Goal: Task Accomplishment & Management: Complete application form

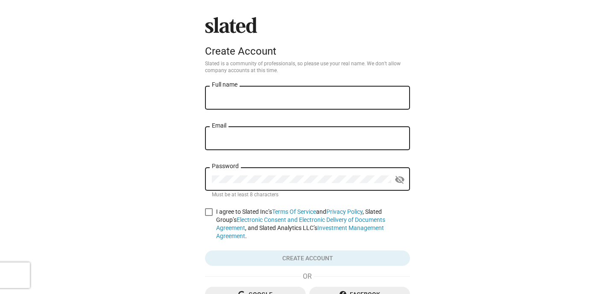
click at [244, 100] on input "Full name" at bounding box center [307, 98] width 191 height 8
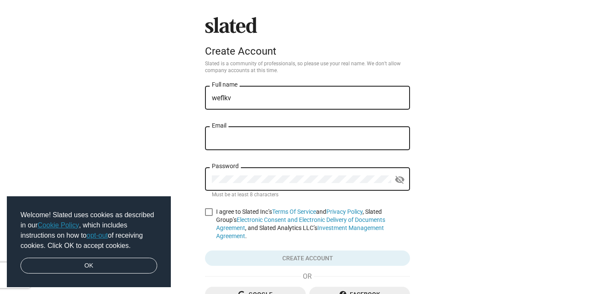
type input "weflkv"
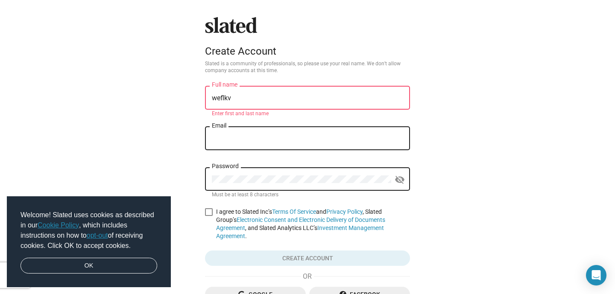
click at [244, 132] on div "Email" at bounding box center [307, 137] width 191 height 25
click at [242, 140] on input "Email" at bounding box center [307, 139] width 191 height 8
type input "[EMAIL_ADDRESS]"
click at [230, 184] on div "Password" at bounding box center [301, 178] width 179 height 25
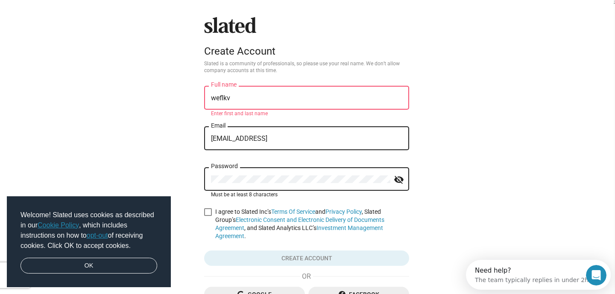
click at [207, 215] on span at bounding box center [208, 213] width 8 height 8
click at [208, 216] on input "I agree to Slated Inc’s Terms Of Service and Privacy Policy , Slated Group’s El…" at bounding box center [208, 216] width 0 height 0
checkbox input "true"
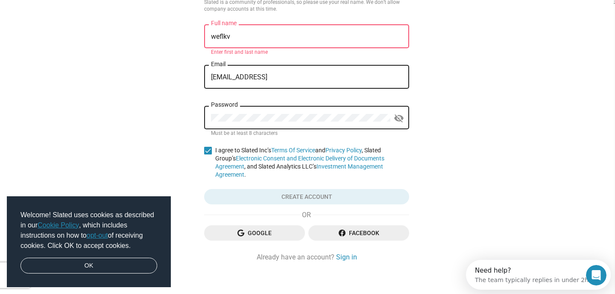
scroll to position [61, 0]
click at [280, 190] on button "Click here to validate form" at bounding box center [306, 197] width 205 height 15
click at [250, 38] on input "weflkv" at bounding box center [306, 38] width 191 height 8
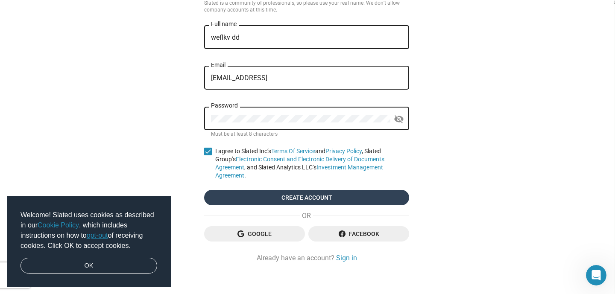
type input "weflkv dd"
click at [279, 192] on span "Create account" at bounding box center [306, 197] width 191 height 15
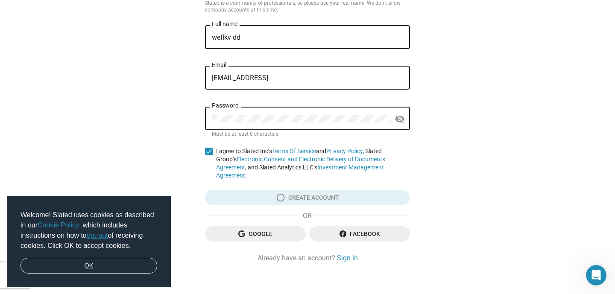
click at [83, 265] on link "OK" at bounding box center [89, 266] width 137 height 16
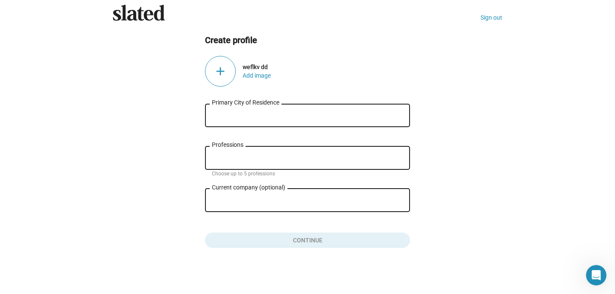
scroll to position [13, 0]
click at [277, 111] on div "Primary City of Residence" at bounding box center [307, 114] width 191 height 25
click at [224, 111] on div "Primary City of Residence" at bounding box center [307, 114] width 191 height 25
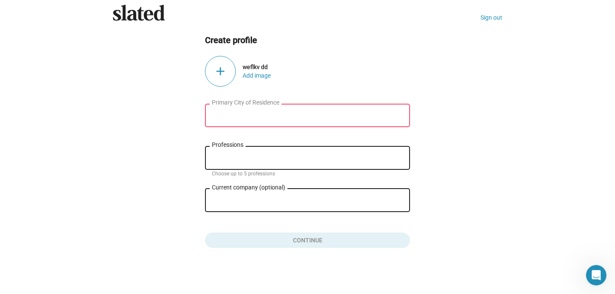
click at [228, 117] on input "Primary City of Residence" at bounding box center [307, 116] width 191 height 8
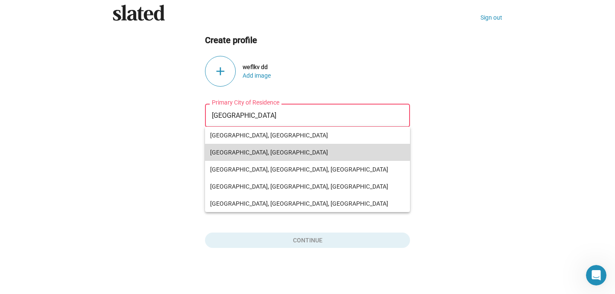
click at [224, 149] on span "Minsk, Belarus" at bounding box center [307, 152] width 195 height 17
type input "Minsk, Belarus"
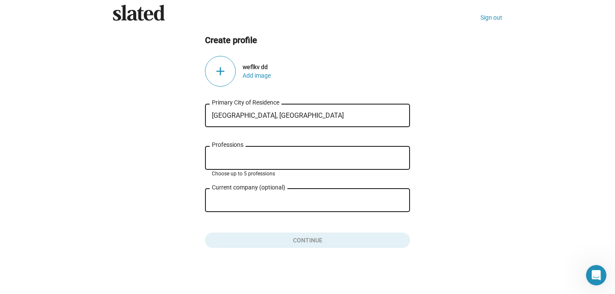
click at [233, 160] on input "Professions" at bounding box center [309, 159] width 191 height 8
type input "edfv"
click at [238, 202] on input "Current company (optional)" at bounding box center [301, 201] width 179 height 8
type input "sdv"
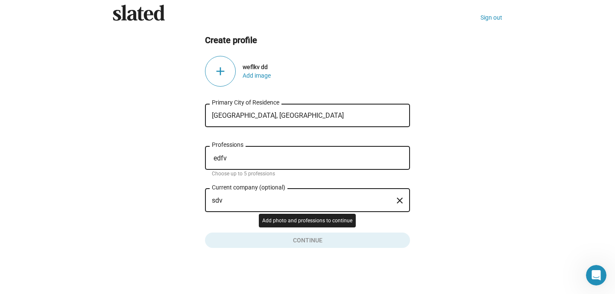
click at [276, 238] on button "Click here to validate form" at bounding box center [307, 238] width 205 height 19
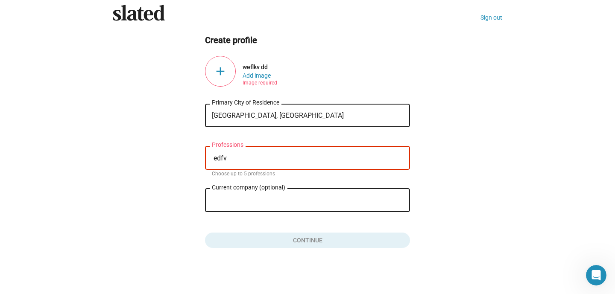
click at [260, 151] on div "edfv Professions" at bounding box center [307, 157] width 191 height 25
click at [259, 157] on input "edfv" at bounding box center [309, 159] width 191 height 8
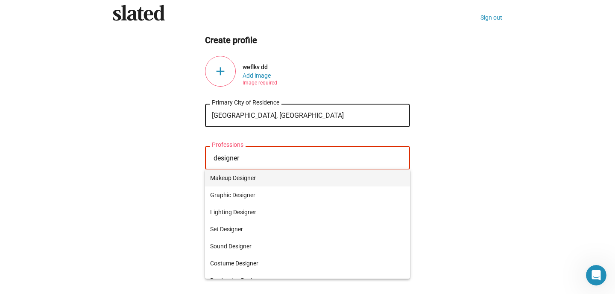
type input "designer"
click at [227, 179] on span "Makeup Designer" at bounding box center [307, 178] width 195 height 17
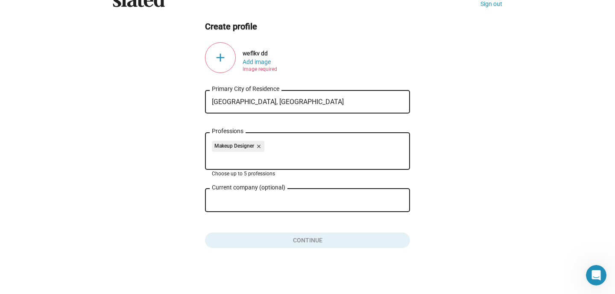
scroll to position [26, 0]
click at [231, 202] on input "sdv" at bounding box center [301, 201] width 179 height 8
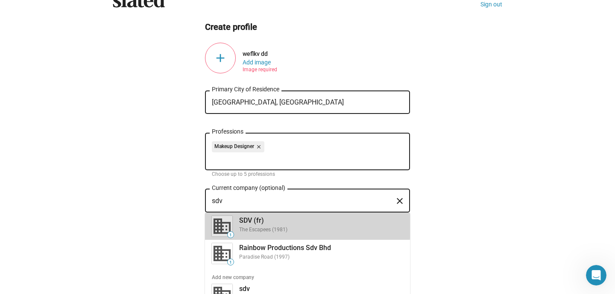
click at [224, 226] on div at bounding box center [222, 226] width 21 height 21
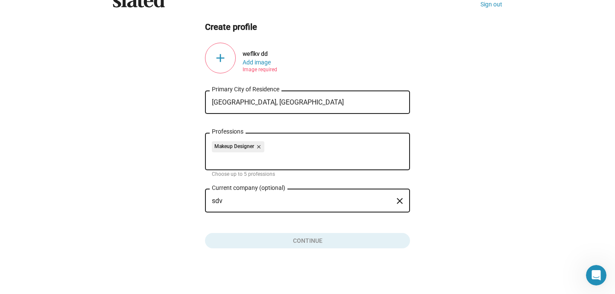
type input "SDV (fr)"
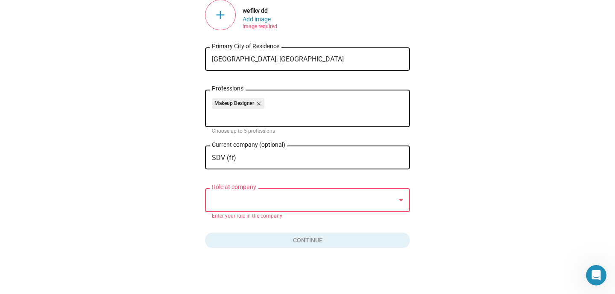
scroll to position [69, 0]
click at [237, 202] on div at bounding box center [304, 200] width 184 height 9
click at [311, 199] on div at bounding box center [304, 200] width 184 height 9
click at [404, 202] on div at bounding box center [401, 200] width 8 height 7
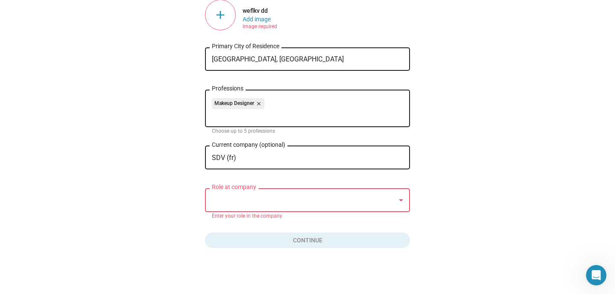
click at [404, 202] on div at bounding box center [401, 200] width 8 height 7
click at [345, 199] on div at bounding box center [304, 200] width 184 height 9
click at [277, 198] on div at bounding box center [304, 200] width 184 height 9
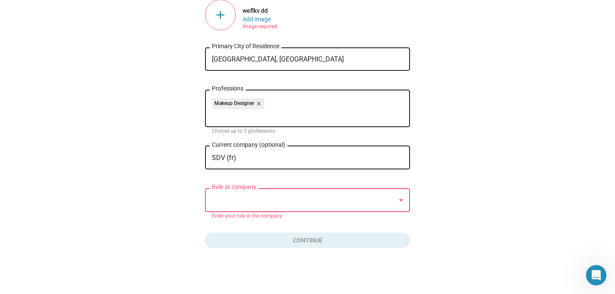
click at [273, 158] on input "SDV (fr)" at bounding box center [301, 158] width 179 height 8
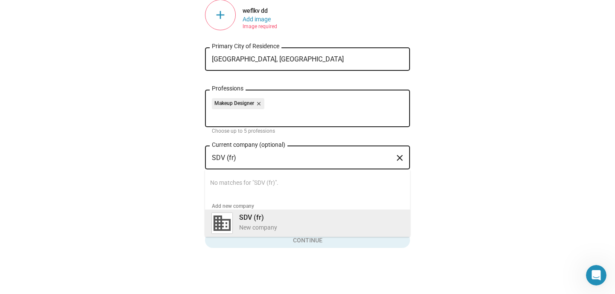
click at [244, 225] on div "New company" at bounding box center [321, 228] width 164 height 8
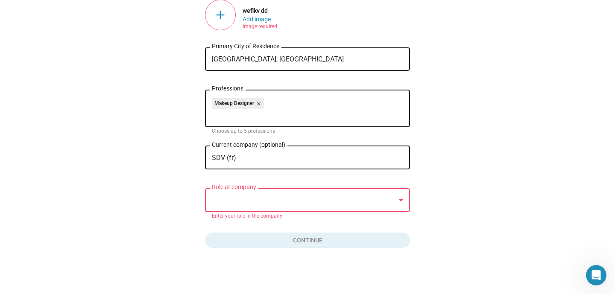
click at [281, 196] on div "Role at company" at bounding box center [307, 199] width 191 height 25
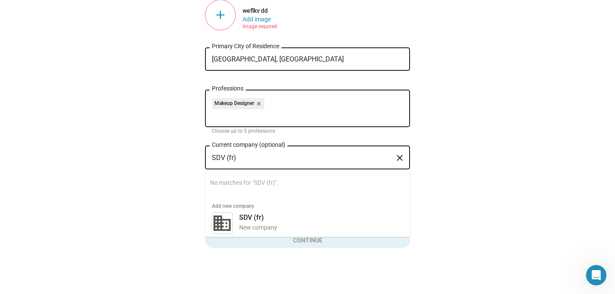
click at [247, 156] on input "SDV (fr)" at bounding box center [301, 158] width 179 height 8
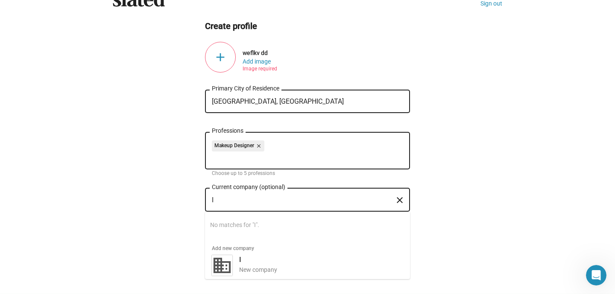
scroll to position [35, 0]
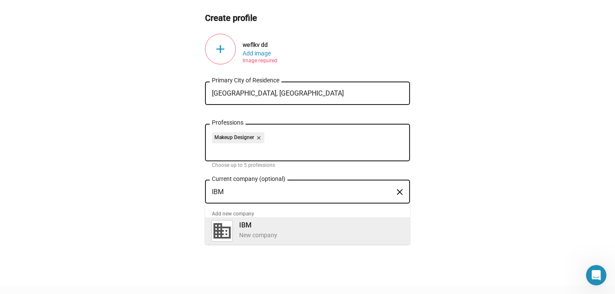
type input "IBM"
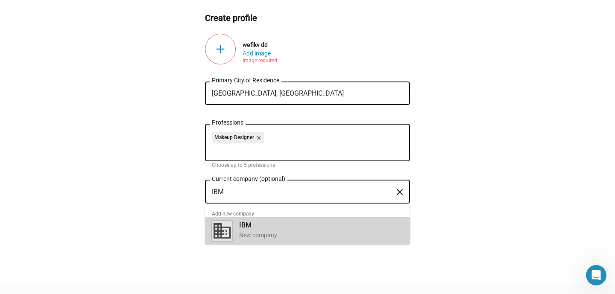
click at [222, 224] on img at bounding box center [222, 231] width 21 height 21
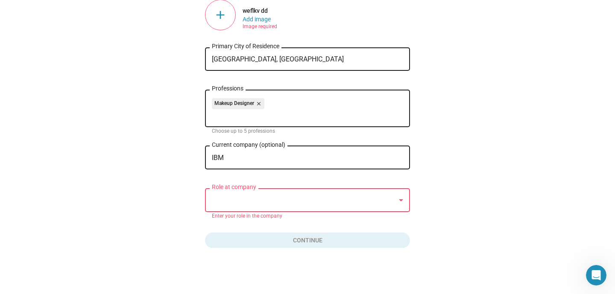
scroll to position [69, 0]
click at [228, 206] on div "Role at company" at bounding box center [307, 199] width 191 height 25
click at [213, 191] on div at bounding box center [213, 191] width 0 height 0
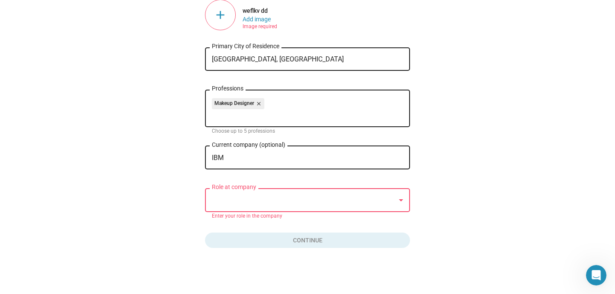
click at [341, 204] on div at bounding box center [304, 200] width 184 height 9
click at [400, 198] on div at bounding box center [401, 200] width 8 height 7
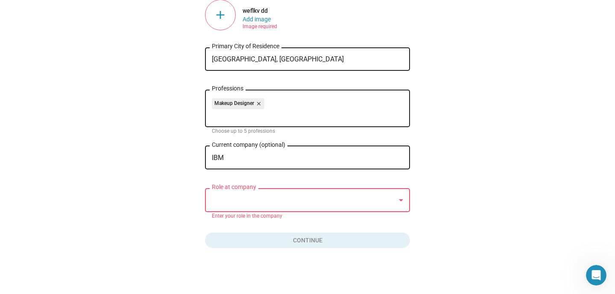
click at [222, 201] on div at bounding box center [304, 200] width 184 height 9
click at [259, 101] on mat-icon "close" at bounding box center [258, 104] width 8 height 8
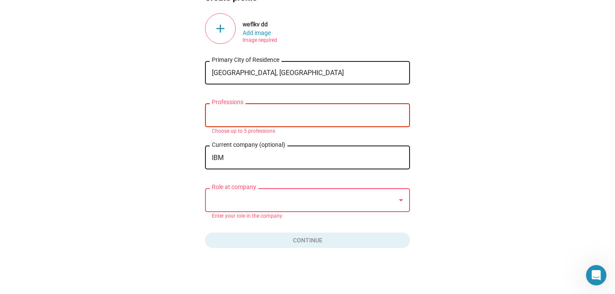
click at [230, 115] on input "Professions" at bounding box center [309, 116] width 191 height 8
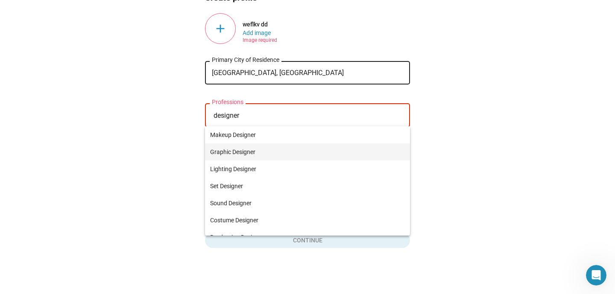
type input "designer"
click at [229, 151] on span "Graphic Designer" at bounding box center [307, 152] width 195 height 17
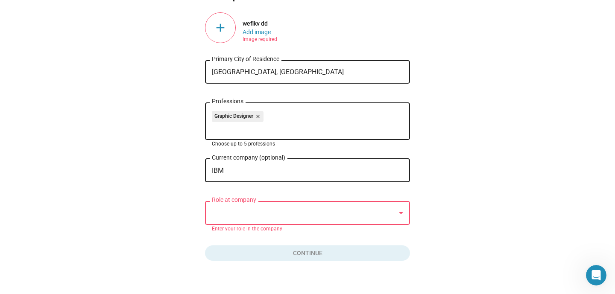
click at [238, 215] on div at bounding box center [304, 213] width 184 height 9
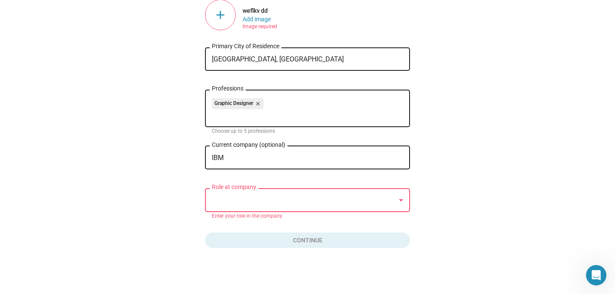
click at [268, 200] on div at bounding box center [304, 200] width 184 height 9
click at [293, 232] on button "Click here to validate form" at bounding box center [307, 238] width 205 height 19
click at [293, 247] on button "Click here to validate form" at bounding box center [307, 238] width 205 height 19
click at [235, 70] on div "Minsk, Belarus Primary City of Residence" at bounding box center [307, 58] width 191 height 25
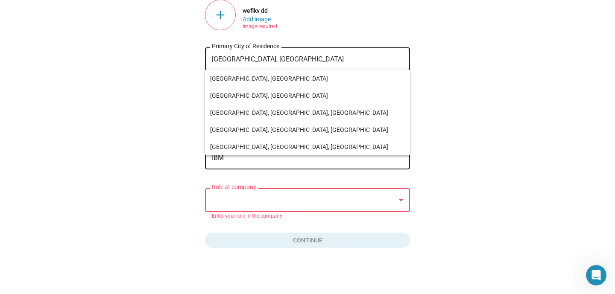
click at [235, 59] on input "Minsk, Belarus" at bounding box center [307, 60] width 191 height 8
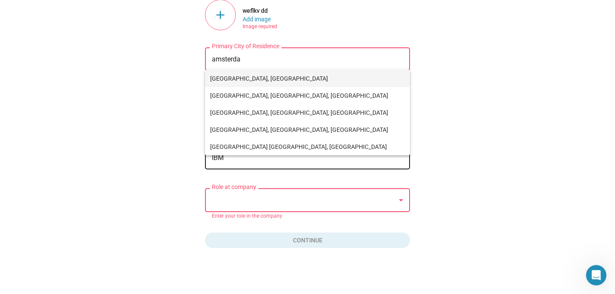
click at [231, 81] on span "[GEOGRAPHIC_DATA], [GEOGRAPHIC_DATA]" at bounding box center [307, 78] width 195 height 17
type input "[GEOGRAPHIC_DATA], [GEOGRAPHIC_DATA]"
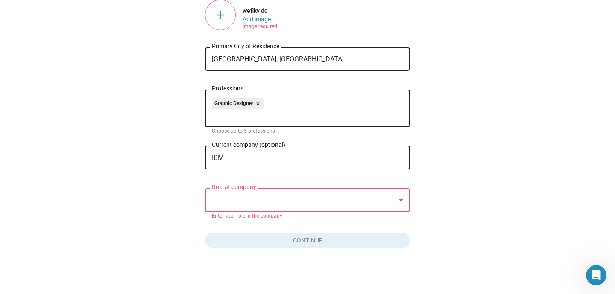
click at [236, 130] on mat-hint "Choose up to 5 professions" at bounding box center [243, 131] width 63 height 7
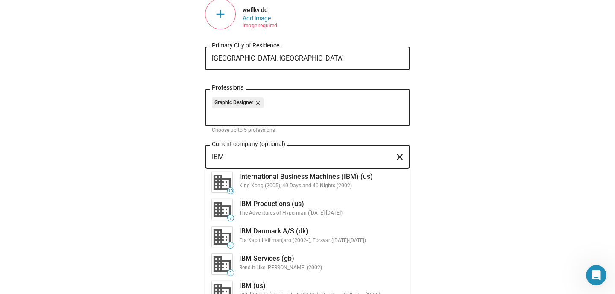
click at [235, 157] on input "IBM" at bounding box center [301, 157] width 179 height 8
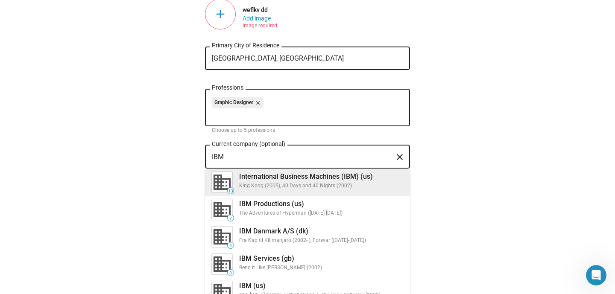
click at [248, 185] on div "King Kong (2005), 40 Days and 40 Nights (2002)" at bounding box center [321, 186] width 164 height 7
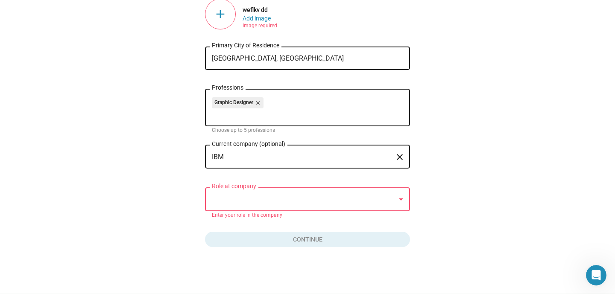
type input "International Business Machines (IBM) (us)"
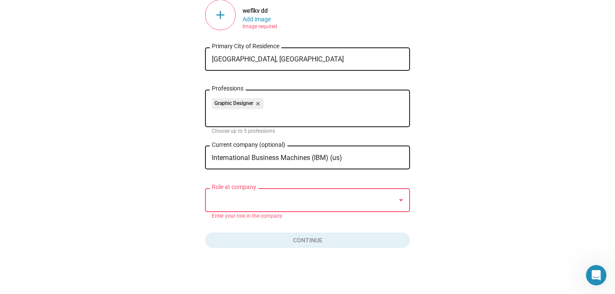
click at [248, 205] on div at bounding box center [304, 200] width 184 height 9
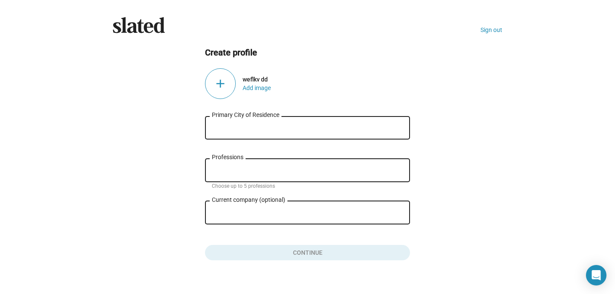
click at [256, 215] on input "Current company (optional)" at bounding box center [301, 213] width 179 height 8
type input "ibm"
click at [244, 172] on input "Professions" at bounding box center [309, 171] width 191 height 8
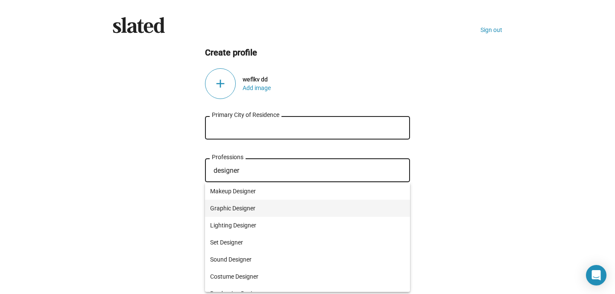
type input "designer"
click at [240, 207] on span "Graphic Designer" at bounding box center [307, 208] width 195 height 17
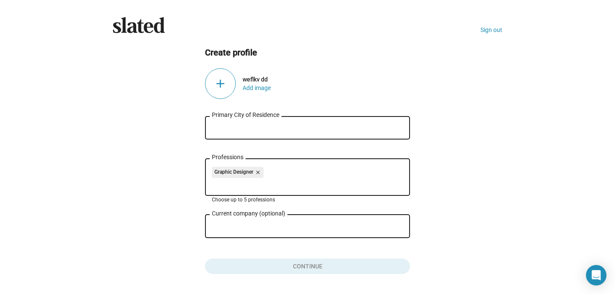
click at [253, 134] on div "Primary City of Residence" at bounding box center [307, 127] width 191 height 25
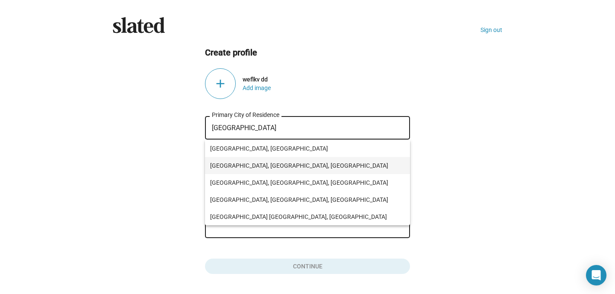
click at [251, 164] on span "[GEOGRAPHIC_DATA], [GEOGRAPHIC_DATA], [GEOGRAPHIC_DATA]" at bounding box center [307, 165] width 195 height 17
type input "[GEOGRAPHIC_DATA], [GEOGRAPHIC_DATA], [GEOGRAPHIC_DATA]"
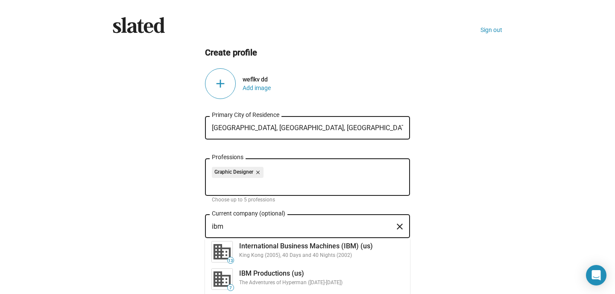
click at [266, 231] on div "ibm Current company (optional)" at bounding box center [301, 225] width 179 height 25
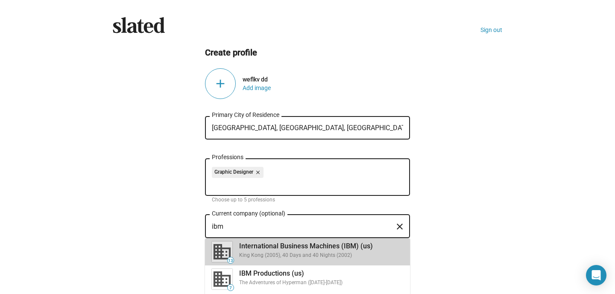
click at [263, 250] on div "International Business Machines (IBM) (us)" at bounding box center [321, 246] width 164 height 9
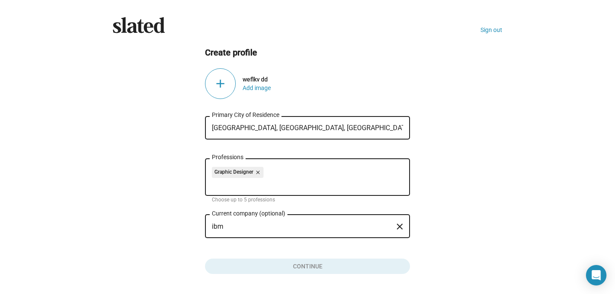
type input "International Business Machines (IBM) (us)"
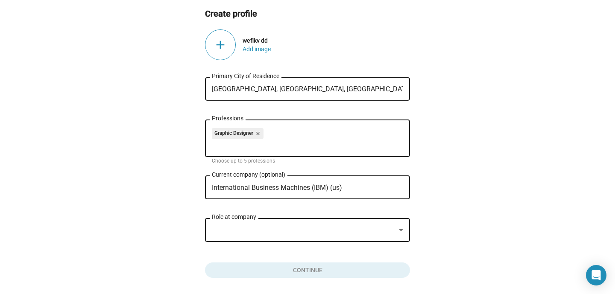
scroll to position [38, 0]
click at [270, 231] on div at bounding box center [304, 231] width 184 height 9
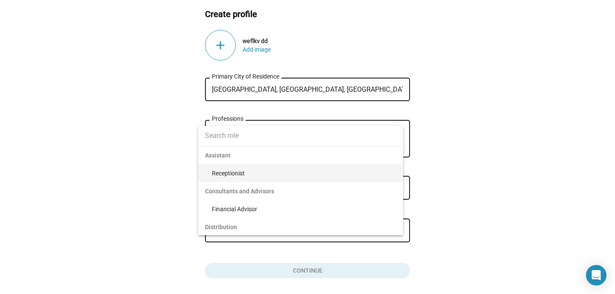
click at [270, 231] on span "Distribution" at bounding box center [300, 227] width 205 height 18
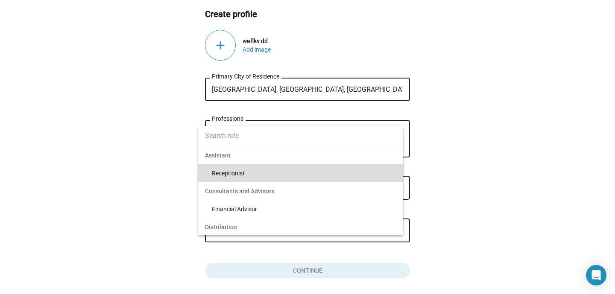
click at [239, 169] on span "Receptionist" at bounding box center [304, 174] width 185 height 18
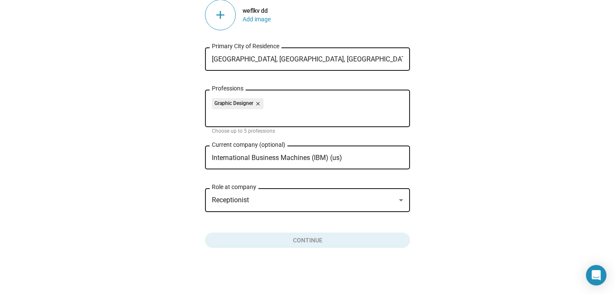
scroll to position [69, 0]
click at [221, 22] on div "add" at bounding box center [220, 15] width 31 height 31
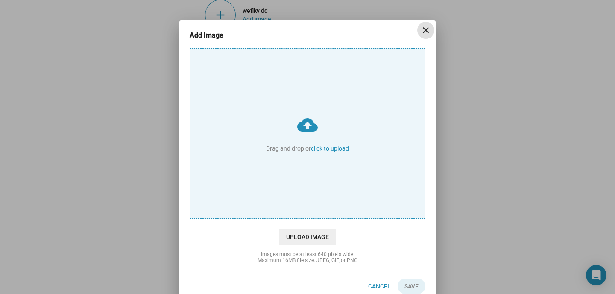
click at [306, 178] on input "cloud_upload Drag and drop or click to upload" at bounding box center [307, 134] width 235 height 170
type input "C:\fakepath\20250711_2119_90s Video Game Gangster_remix_01jzxb9tc1e31b67m7266qv…"
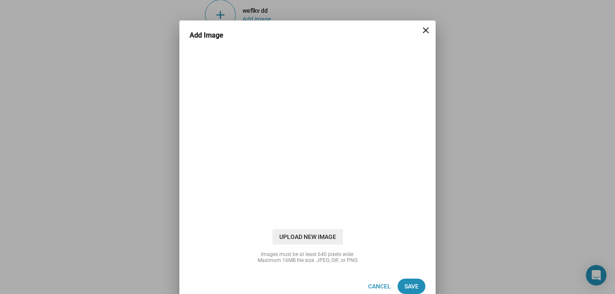
scroll to position [10, 0]
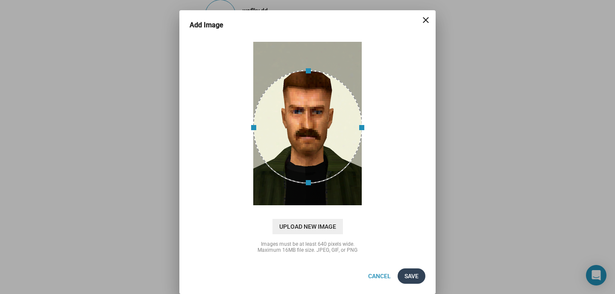
click at [413, 278] on span "Save" at bounding box center [412, 276] width 14 height 15
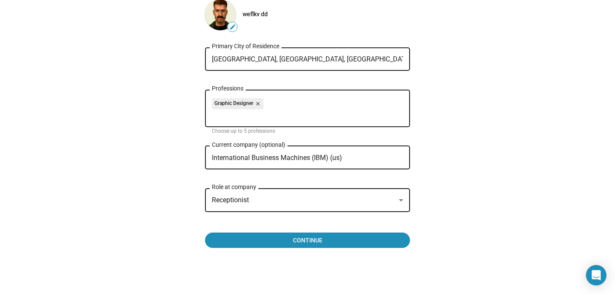
scroll to position [70, 0]
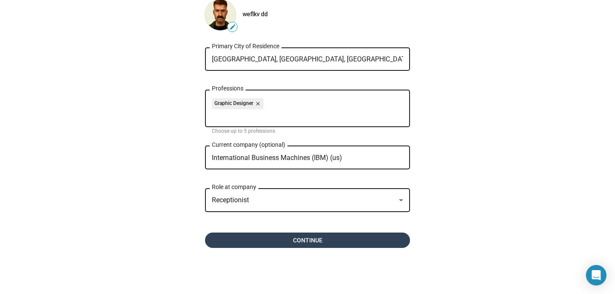
click at [328, 239] on span "Continue" at bounding box center [307, 240] width 191 height 15
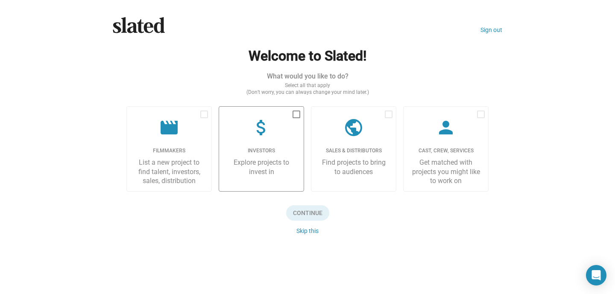
click at [301, 140] on label "attach_money Investors Explore projects to invest in" at bounding box center [261, 148] width 85 height 85
click at [297, 119] on input "checkbox" at bounding box center [296, 118] width 0 height 0
checkbox input "true"
click at [304, 207] on span "Continue" at bounding box center [307, 213] width 43 height 15
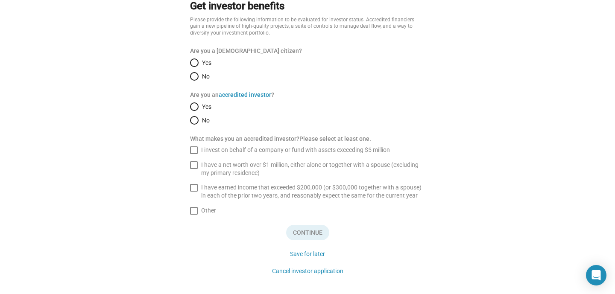
scroll to position [121, 0]
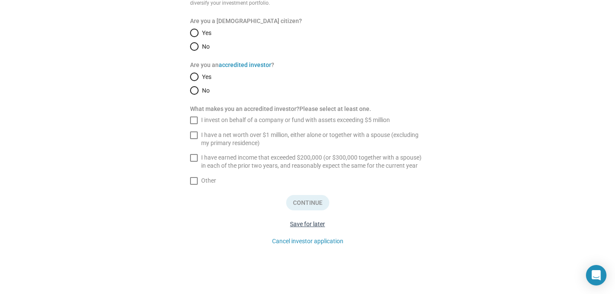
click at [304, 224] on button "Save for later" at bounding box center [308, 225] width 42 height 14
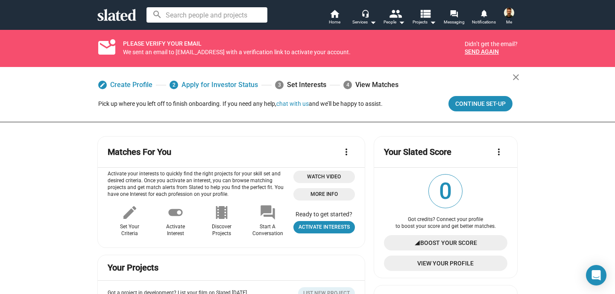
click at [516, 76] on mat-icon "close" at bounding box center [516, 77] width 10 height 10
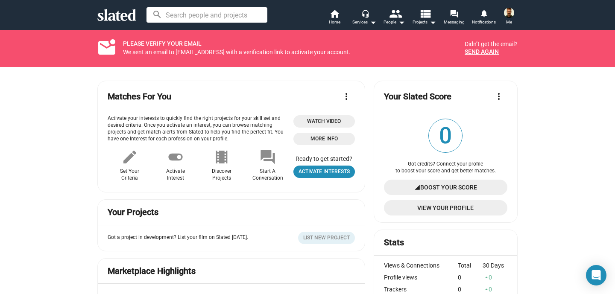
click at [450, 134] on span "0" at bounding box center [445, 135] width 33 height 33
click at [297, 51] on div "We sent an email to [EMAIL_ADDRESS] with a verification link to activate your a…" at bounding box center [290, 52] width 335 height 8
click at [397, 18] on mat-icon "people" at bounding box center [395, 13] width 12 height 12
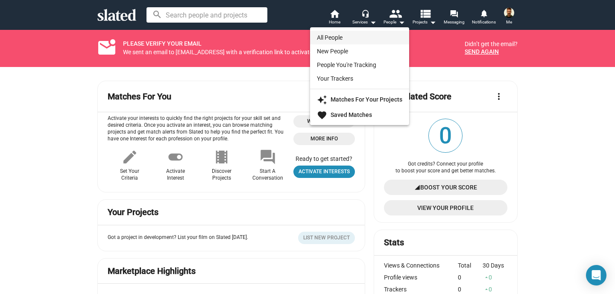
click at [340, 37] on link "All People" at bounding box center [359, 38] width 99 height 14
